Goal: Book appointment/travel/reservation

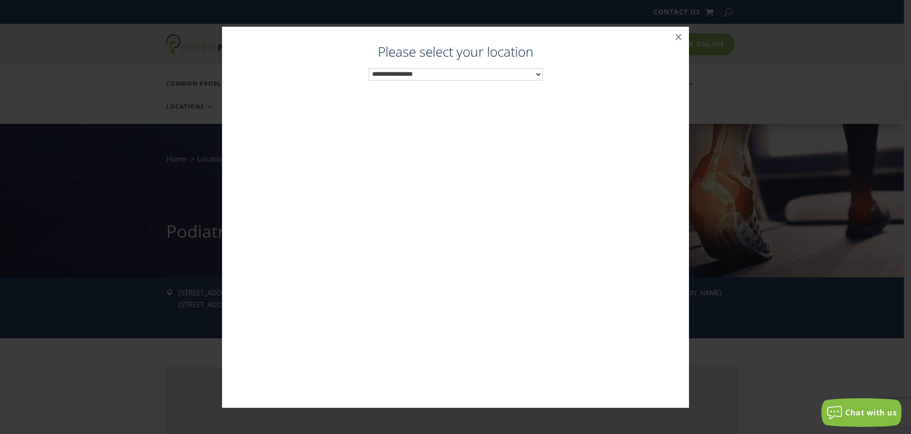
click at [492, 70] on select "**********" at bounding box center [456, 74] width 174 height 12
click at [681, 39] on button "×" at bounding box center [678, 37] width 21 height 21
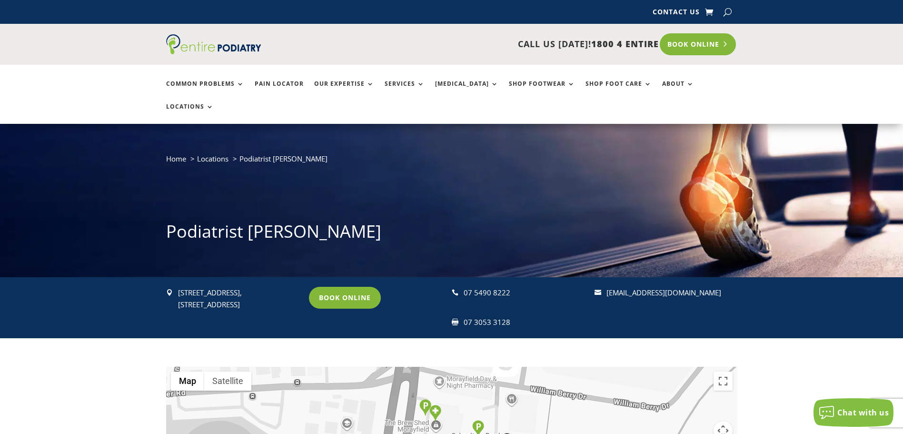
click at [703, 42] on link "Book Online" at bounding box center [698, 44] width 77 height 22
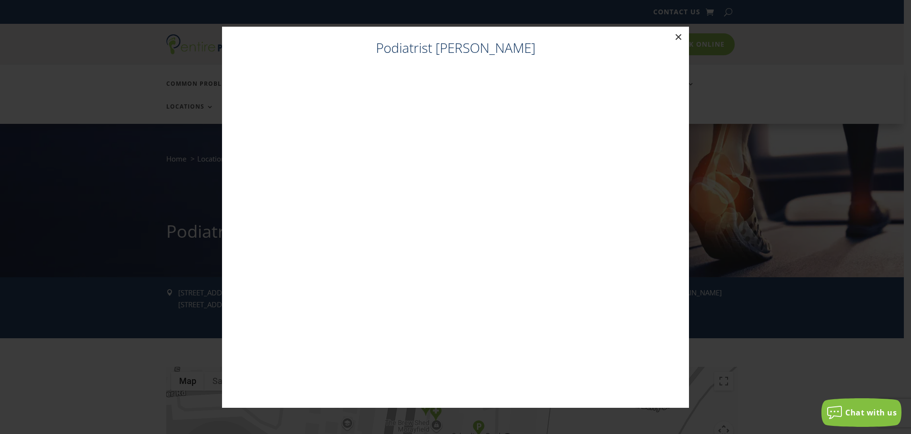
click at [675, 34] on button "×" at bounding box center [678, 37] width 21 height 21
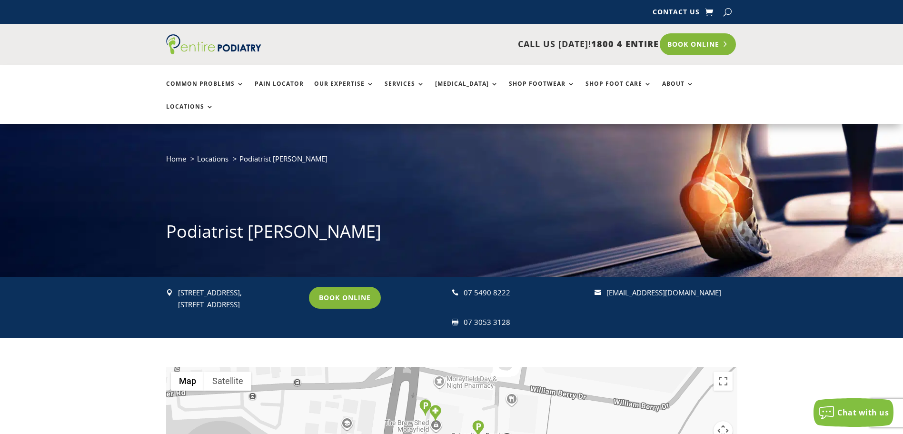
click at [708, 43] on link "Book Online" at bounding box center [698, 44] width 77 height 22
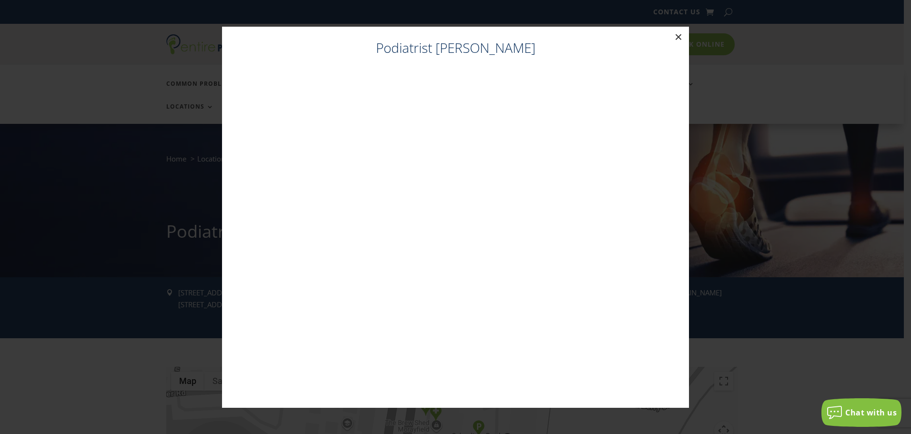
click at [676, 37] on button "×" at bounding box center [678, 37] width 21 height 21
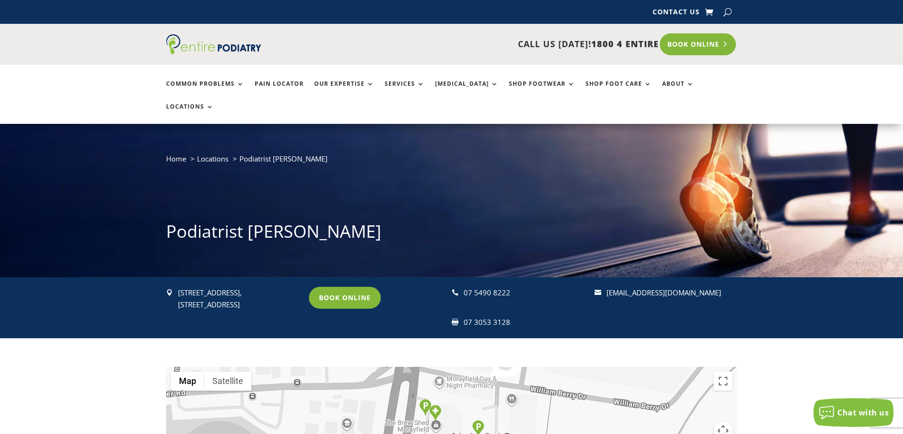
click at [681, 43] on link "Book Online" at bounding box center [698, 44] width 77 height 22
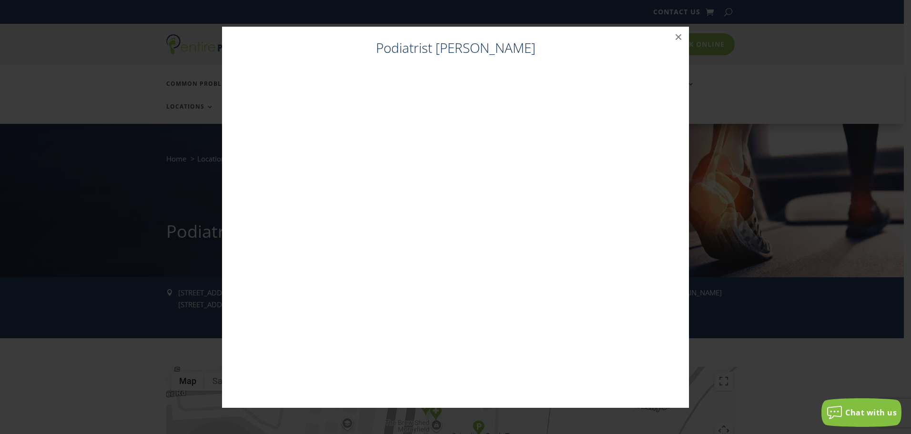
click at [455, 54] on h4 "Podiatrist [PERSON_NAME]" at bounding box center [455, 50] width 448 height 23
click at [462, 48] on h4 "Podiatrist [PERSON_NAME]" at bounding box center [455, 50] width 448 height 23
click at [682, 38] on button "×" at bounding box center [678, 37] width 21 height 21
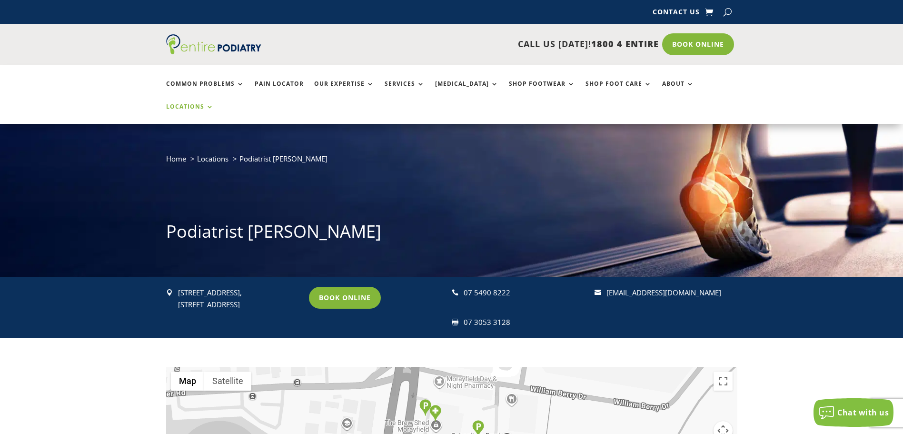
click at [214, 103] on link "Locations" at bounding box center [190, 113] width 48 height 20
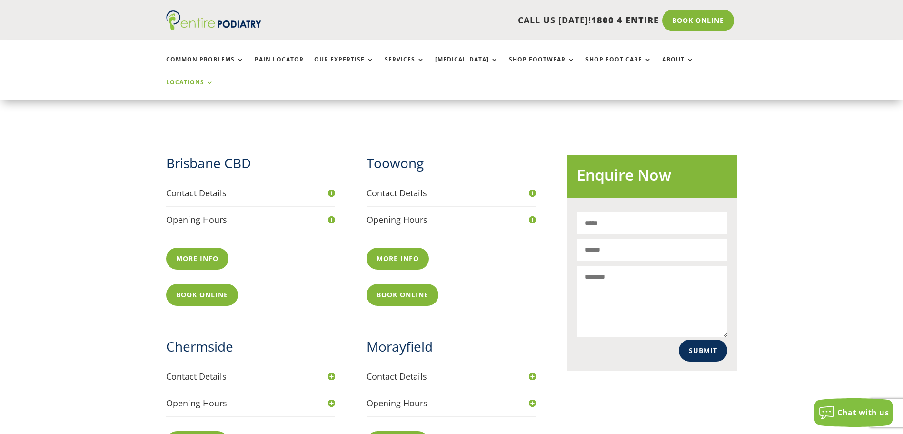
scroll to position [495, 0]
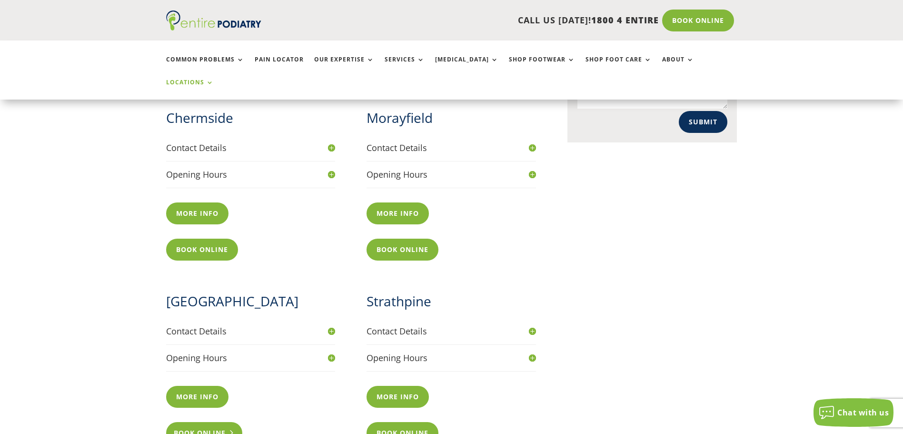
click at [209, 422] on link "Book Online" at bounding box center [204, 433] width 77 height 22
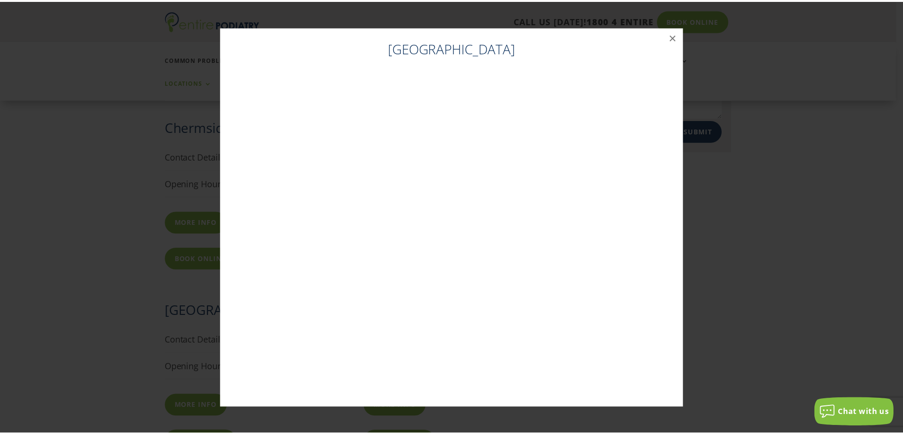
scroll to position [562, 0]
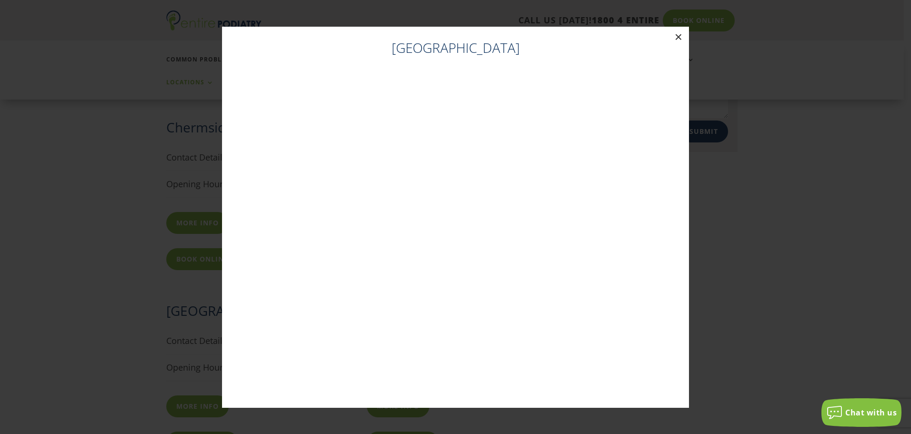
click at [680, 39] on button "×" at bounding box center [678, 37] width 21 height 21
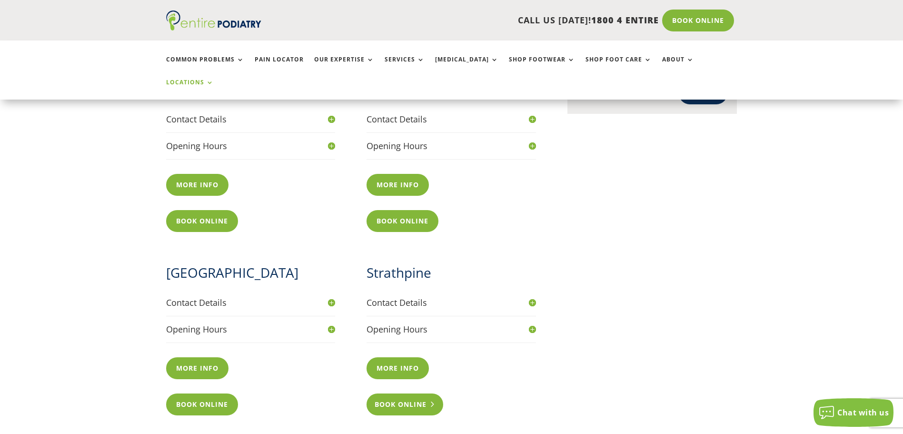
click at [391, 393] on link "Book Online" at bounding box center [405, 404] width 77 height 22
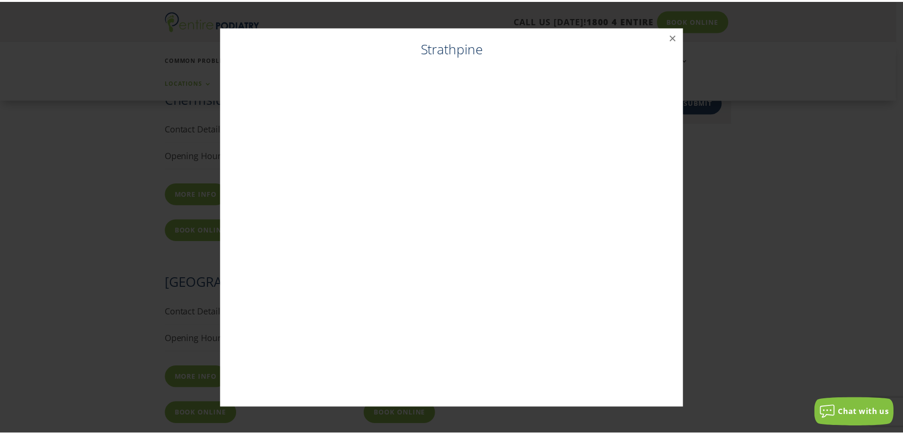
scroll to position [591, 0]
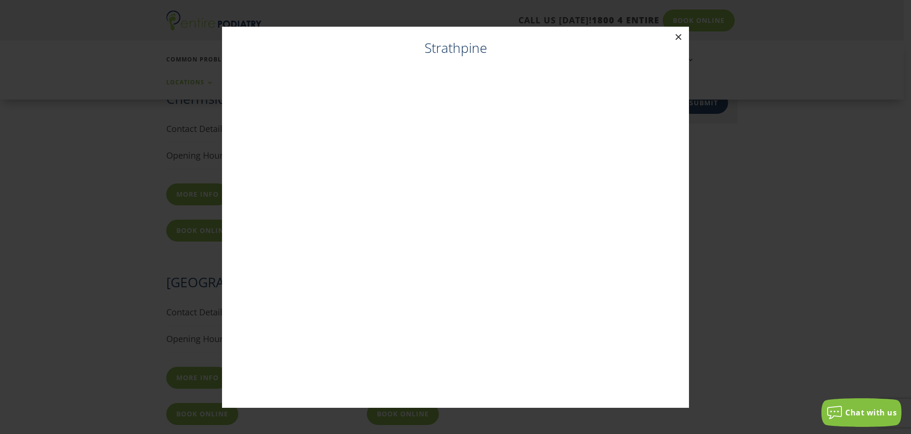
click at [681, 36] on button "×" at bounding box center [678, 37] width 21 height 21
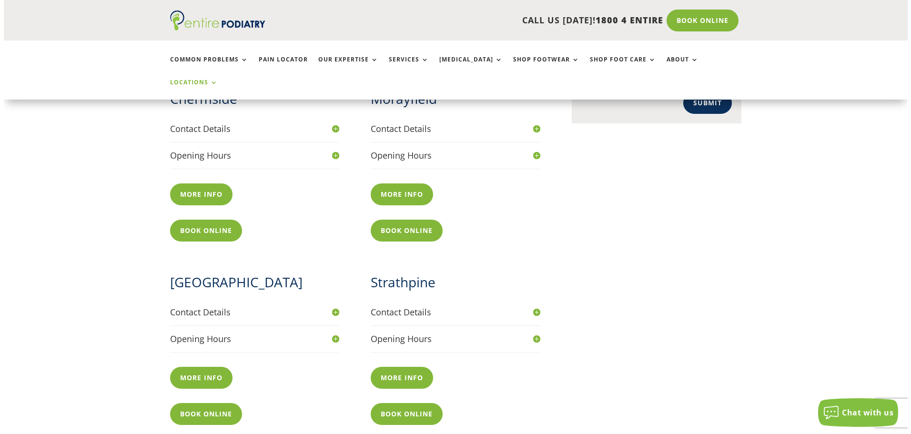
scroll to position [476, 0]
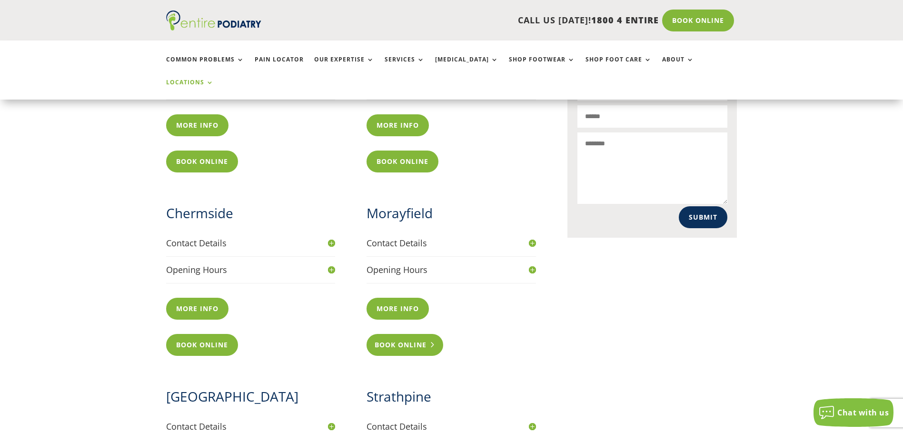
click at [410, 334] on link "Book Online" at bounding box center [405, 345] width 77 height 22
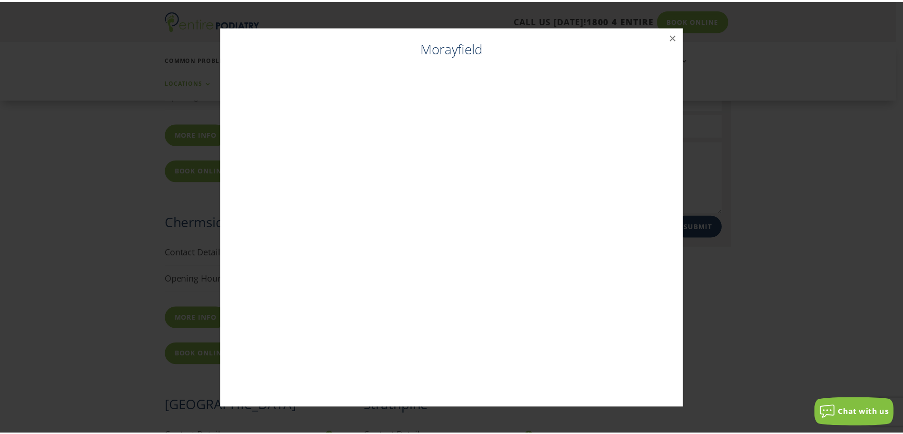
scroll to position [467, 0]
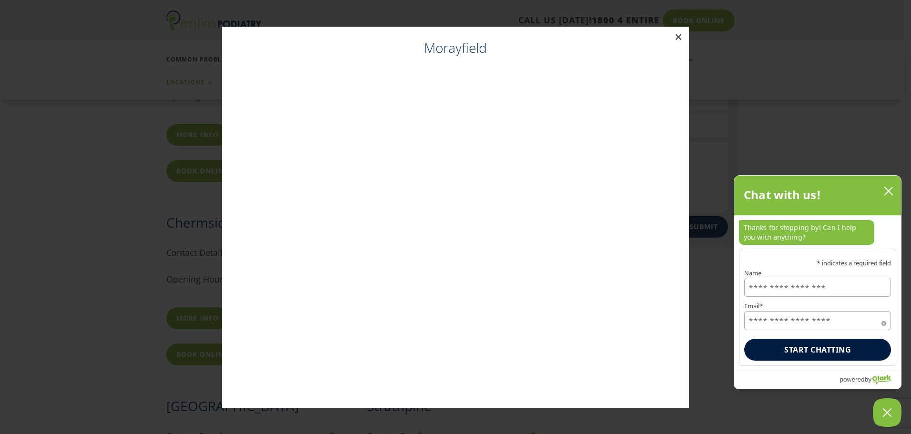
click at [679, 37] on button "×" at bounding box center [678, 37] width 21 height 21
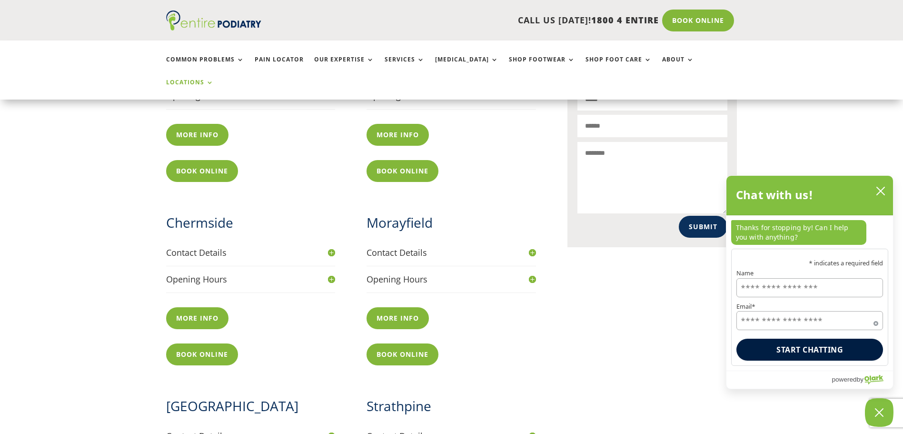
scroll to position [505, 0]
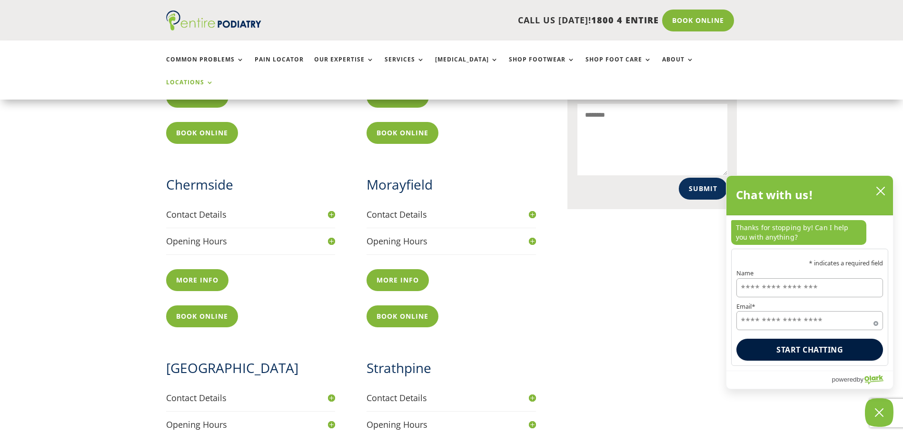
click at [534, 419] on h4 "Opening Hours" at bounding box center [452, 425] width 170 height 12
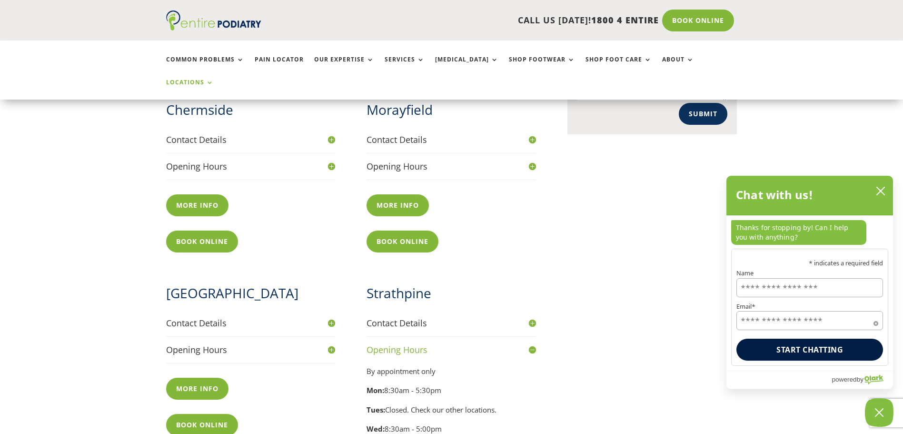
scroll to position [581, 0]
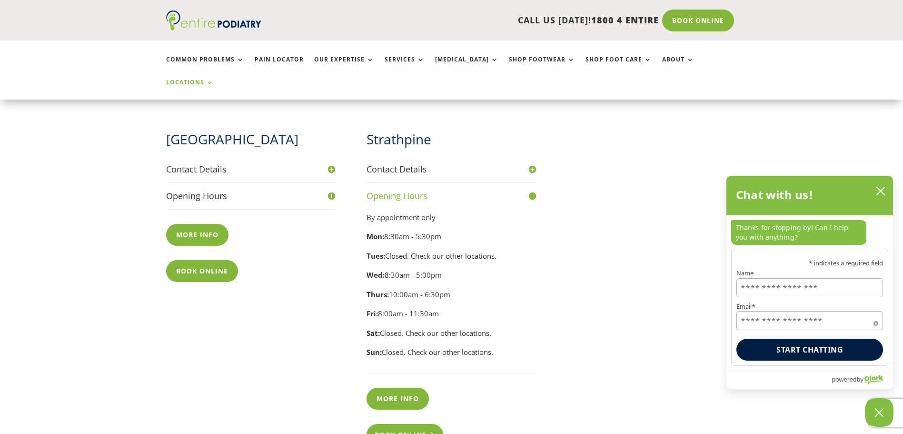
click at [402, 424] on link "Book Online" at bounding box center [405, 435] width 77 height 22
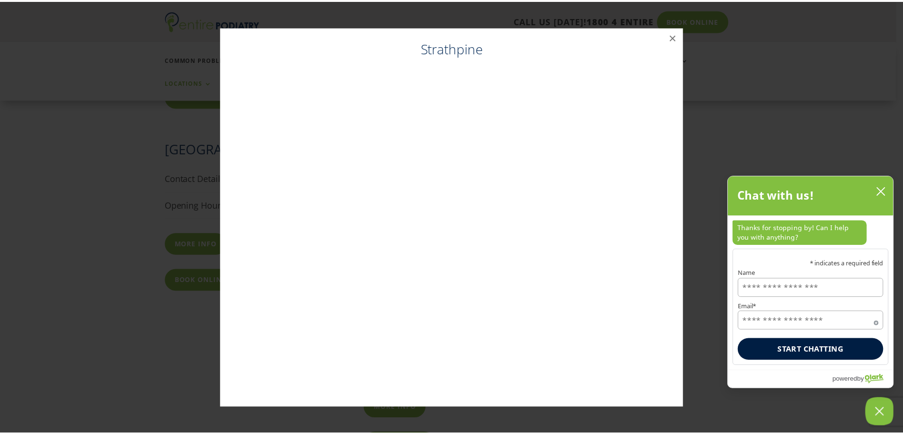
scroll to position [724, 0]
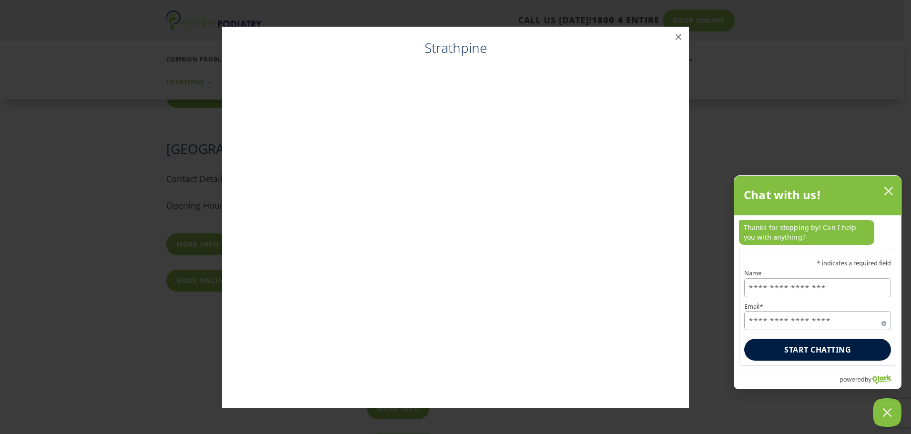
click at [672, 50] on h4 "Strathpine" at bounding box center [455, 50] width 448 height 23
click at [683, 37] on button "×" at bounding box center [678, 37] width 21 height 21
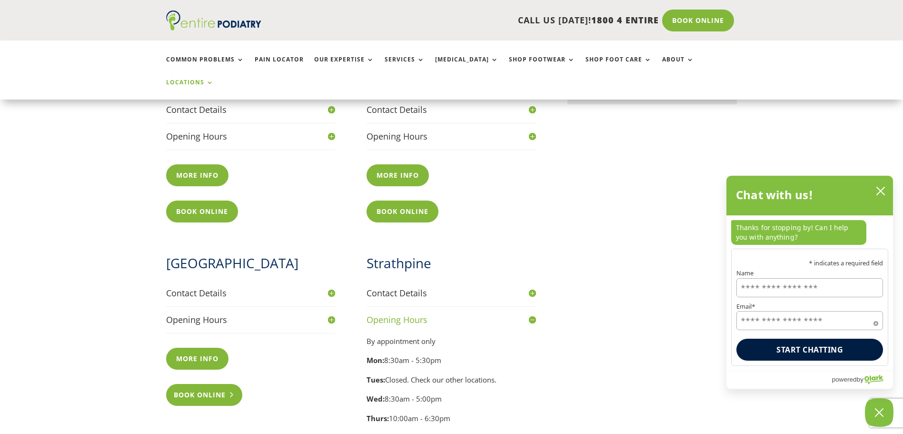
click at [211, 384] on link "Book Online" at bounding box center [204, 395] width 77 height 22
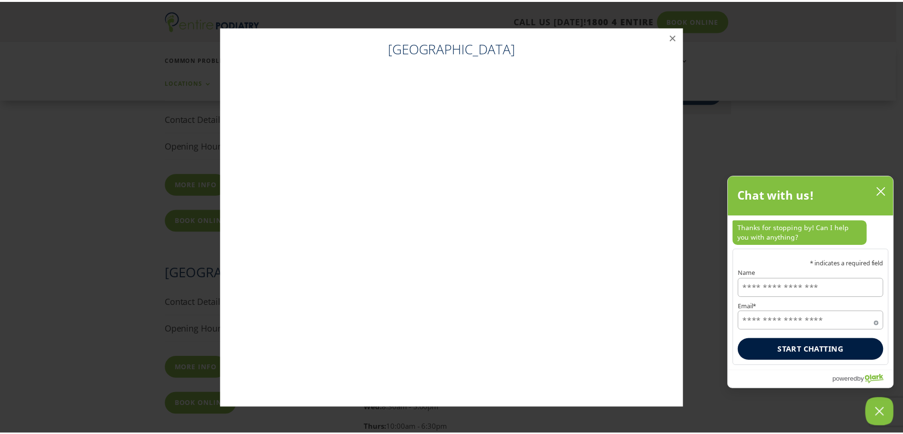
scroll to position [600, 0]
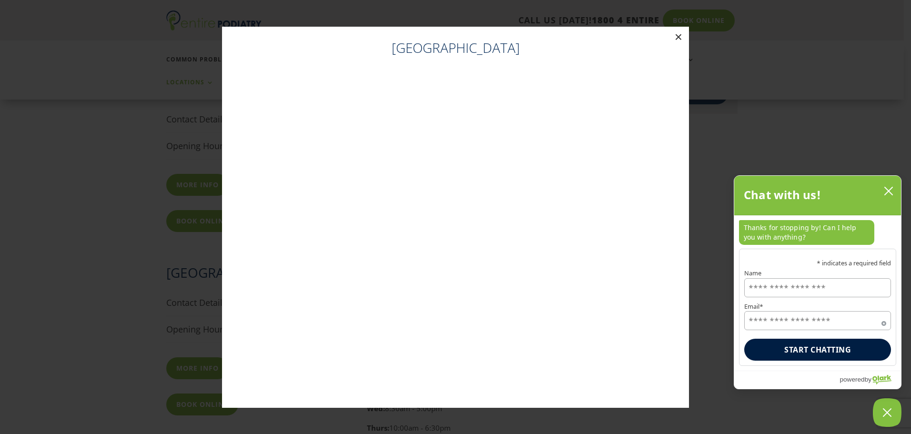
click at [678, 37] on button "×" at bounding box center [678, 37] width 21 height 21
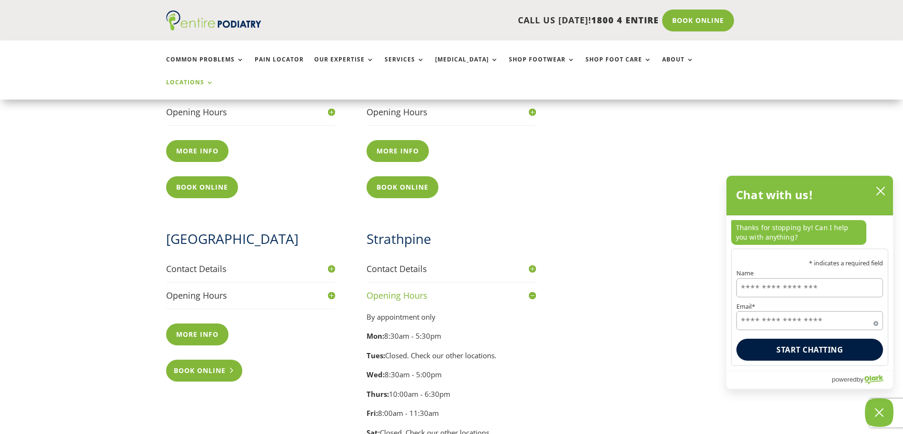
click at [210, 360] on link "Book Online" at bounding box center [204, 371] width 77 height 22
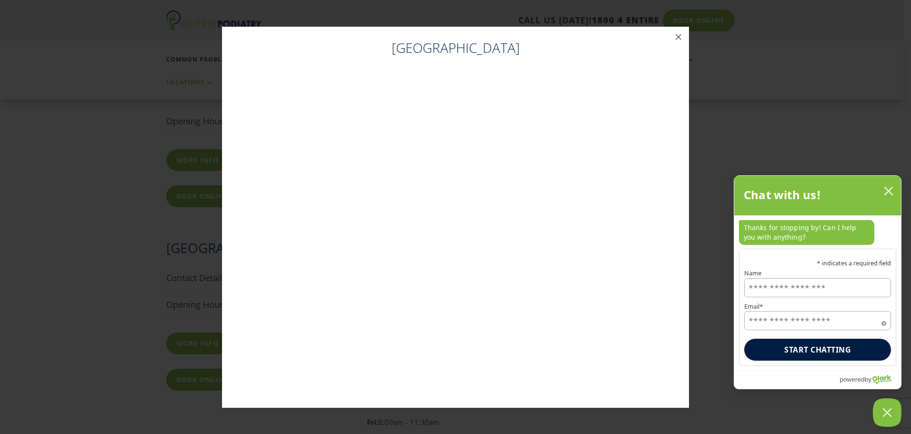
scroll to position [624, 0]
